Goal: Information Seeking & Learning: Understand process/instructions

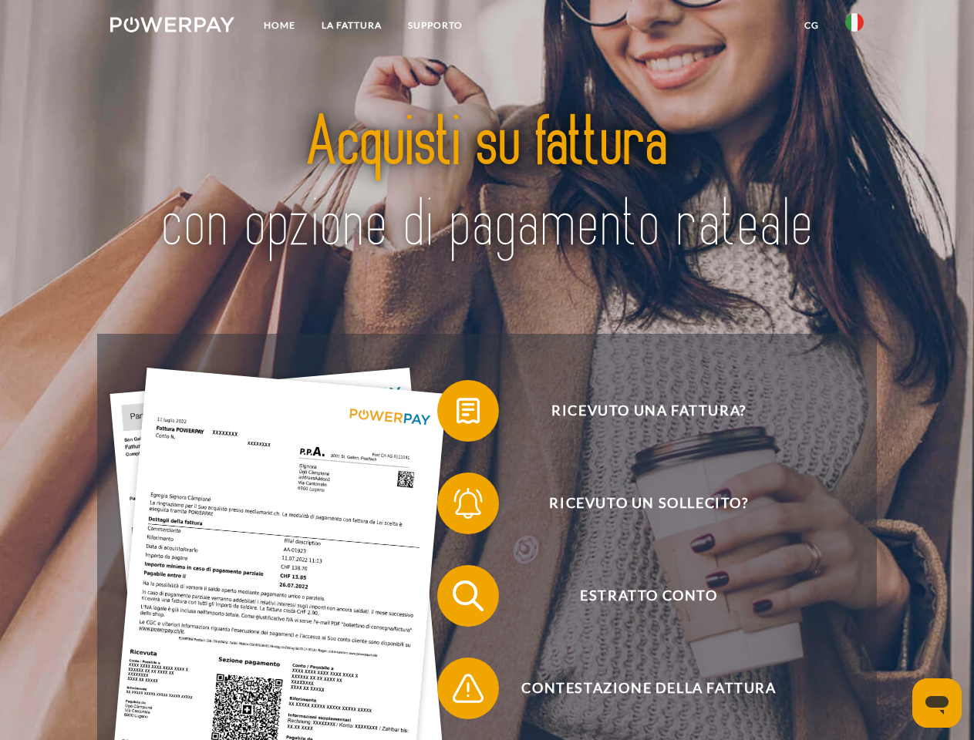
click at [172, 27] on img at bounding box center [172, 24] width 124 height 15
click at [855, 27] on img at bounding box center [854, 22] width 19 height 19
click at [811, 25] on link "CG" at bounding box center [811, 26] width 41 height 28
click at [457, 414] on span at bounding box center [444, 411] width 77 height 77
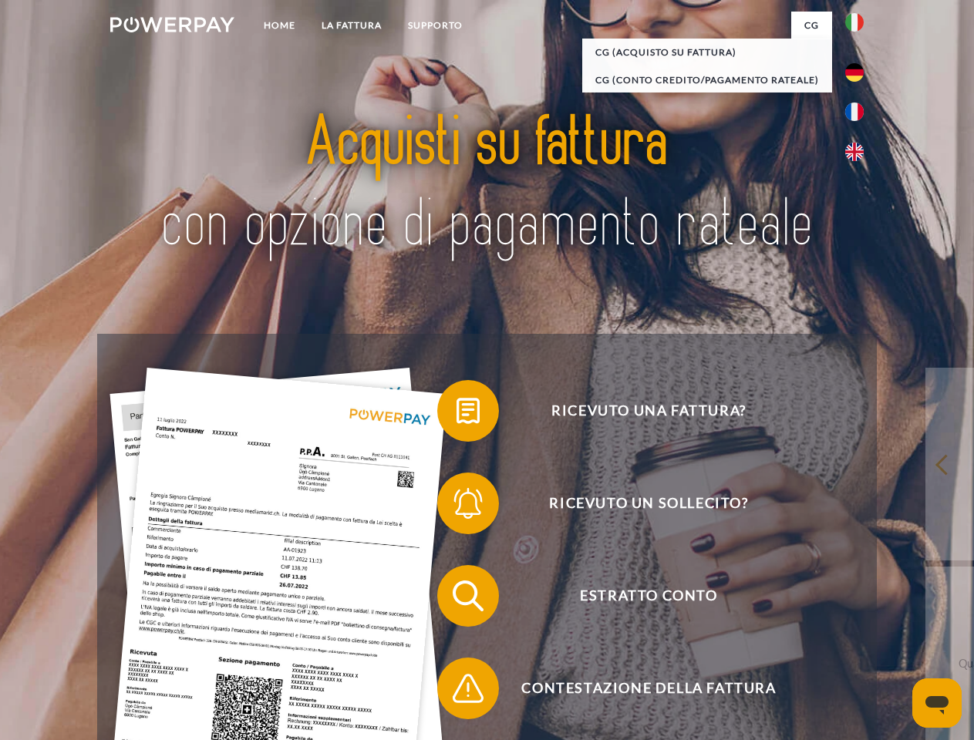
click at [457, 507] on span at bounding box center [444, 503] width 77 height 77
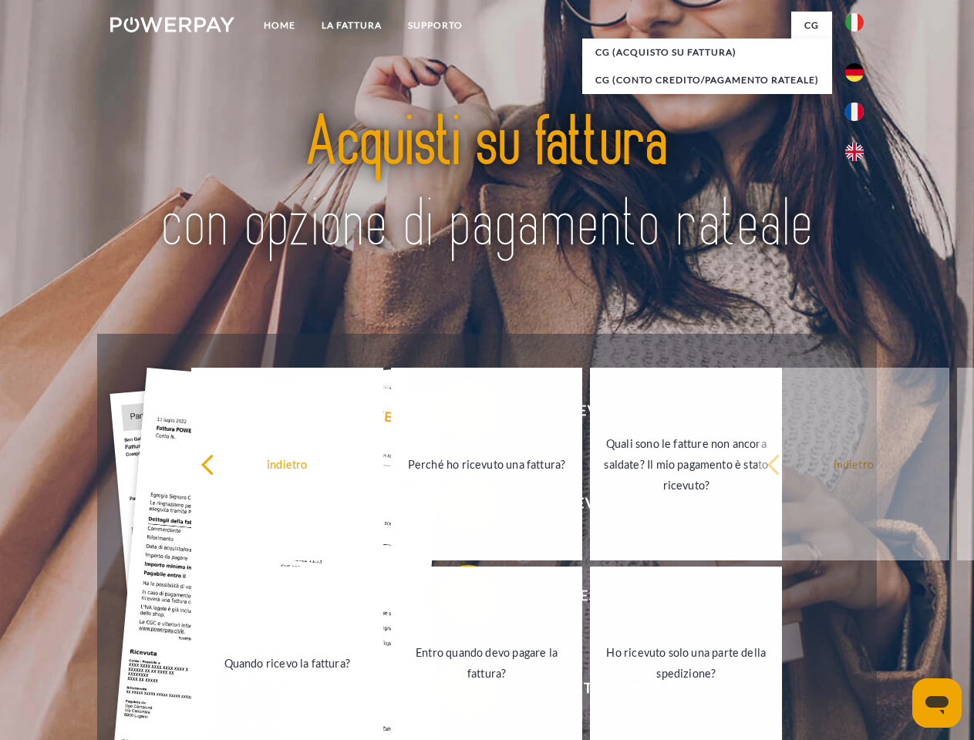
click at [457, 599] on link "Entro quando devo pagare la fattura?" at bounding box center [487, 663] width 192 height 193
click at [457, 692] on span at bounding box center [444, 688] width 77 height 77
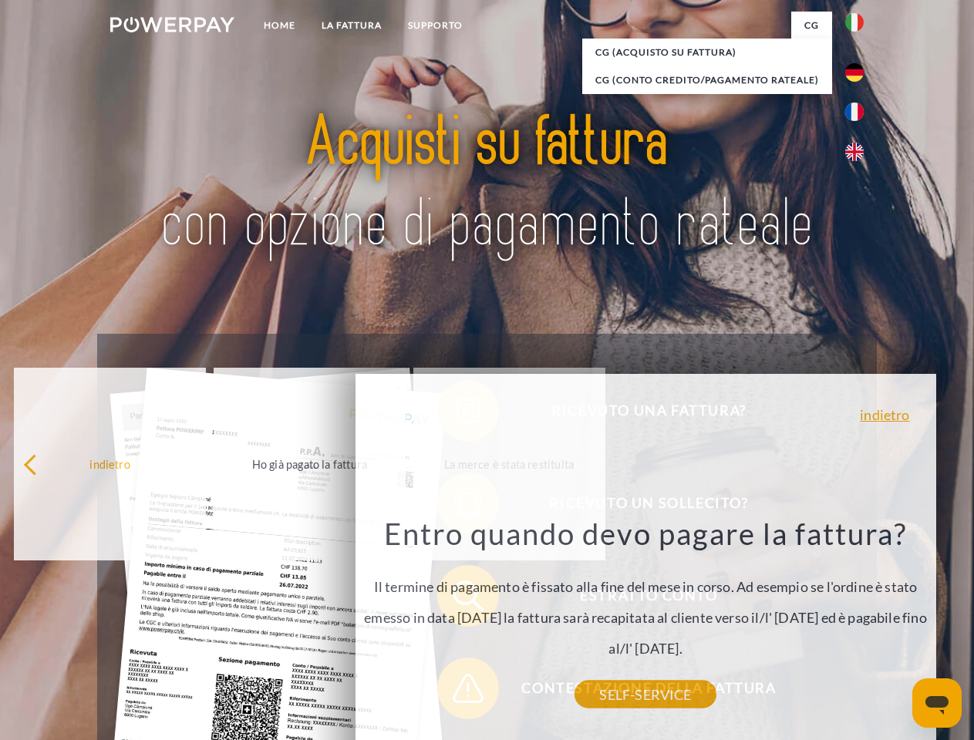
click at [937, 703] on icon "Apri finestra di messaggistica" at bounding box center [937, 705] width 23 height 19
